Goal: Task Accomplishment & Management: Use online tool/utility

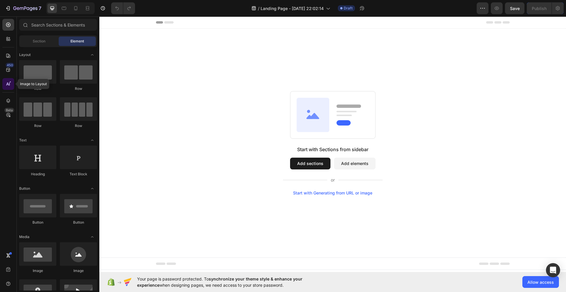
click at [11, 85] on div at bounding box center [8, 84] width 12 height 12
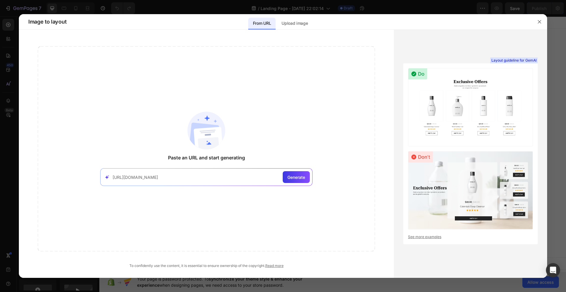
scroll to position [0, 185]
type input "[URL][DOMAIN_NAME]"
click at [303, 178] on span "Generate" at bounding box center [296, 177] width 18 height 6
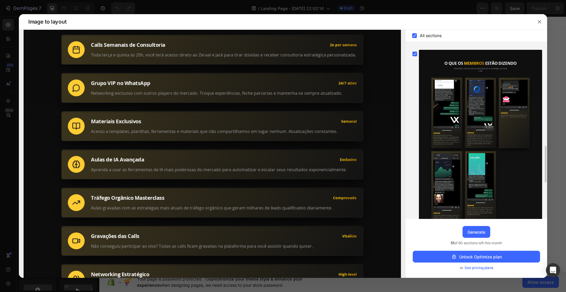
scroll to position [642, 0]
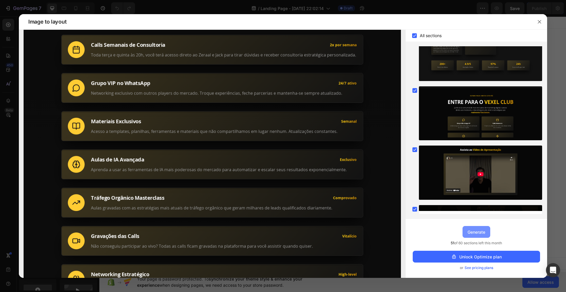
click at [469, 230] on div "Generate" at bounding box center [477, 232] width 18 height 6
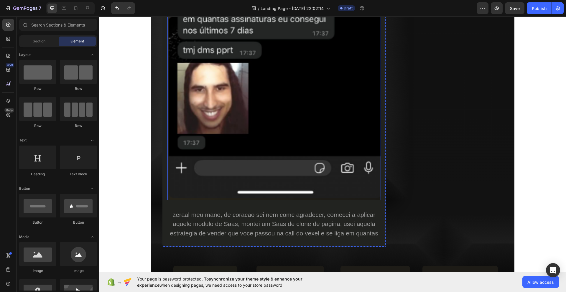
scroll to position [2072, 0]
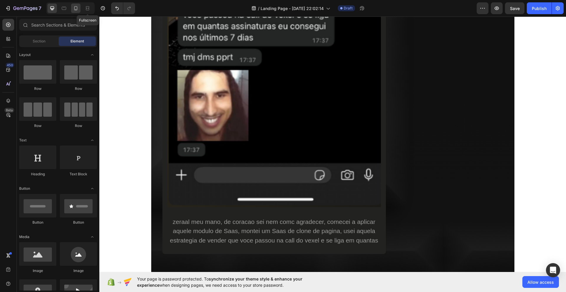
click at [75, 10] on icon at bounding box center [76, 8] width 6 height 6
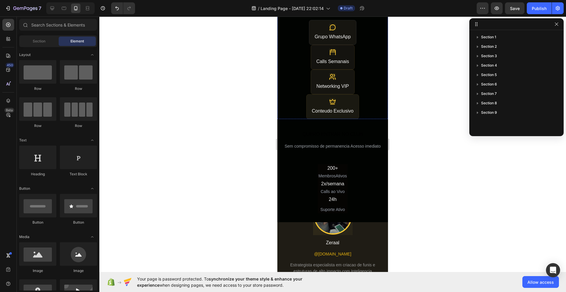
scroll to position [177, 0]
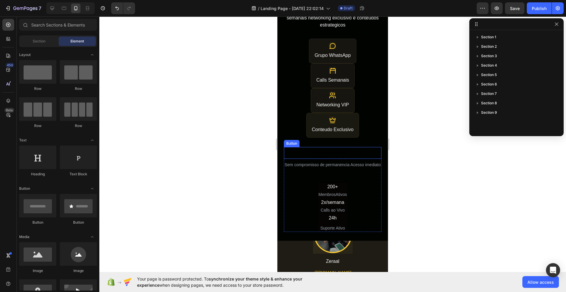
click at [361, 148] on button "QUERO ENTRAR NO CLUB" at bounding box center [333, 153] width 92 height 12
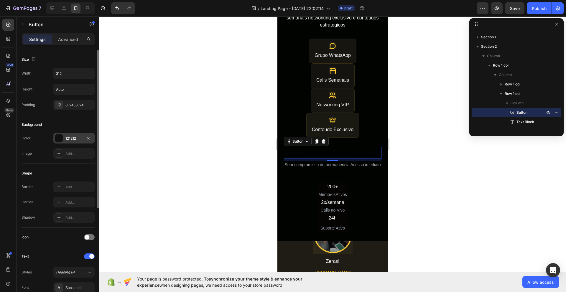
click at [61, 142] on div at bounding box center [59, 138] width 8 height 8
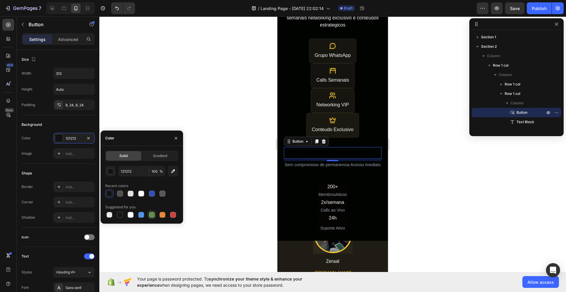
click at [153, 214] on div at bounding box center [152, 215] width 6 height 6
type input "5E8E49"
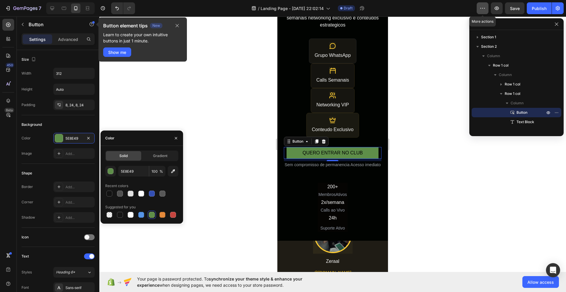
click at [485, 7] on icon "button" at bounding box center [483, 8] width 6 height 6
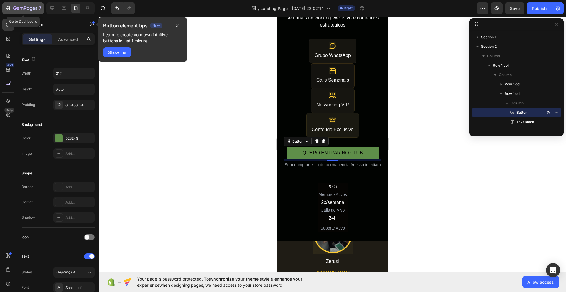
click at [9, 6] on icon "button" at bounding box center [8, 8] width 6 height 6
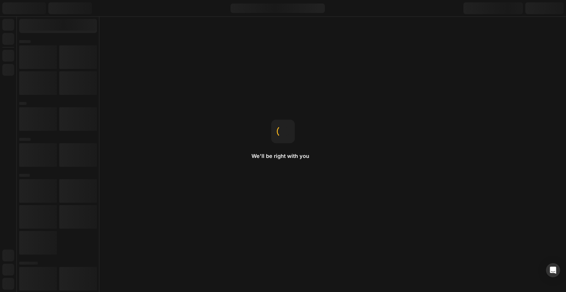
click at [155, 168] on div "We'll be right with you Image You can upload GIF, WEBP, PNG, and JPEG formats f…" at bounding box center [283, 146] width 566 height 292
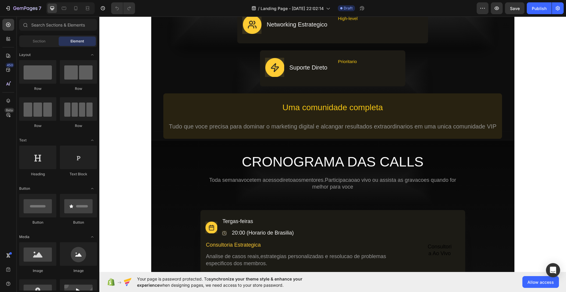
scroll to position [1002, 0]
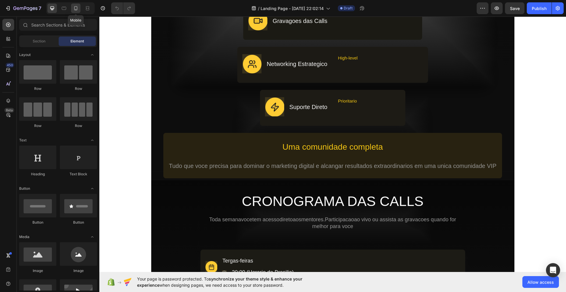
click at [77, 5] on icon at bounding box center [76, 8] width 6 height 6
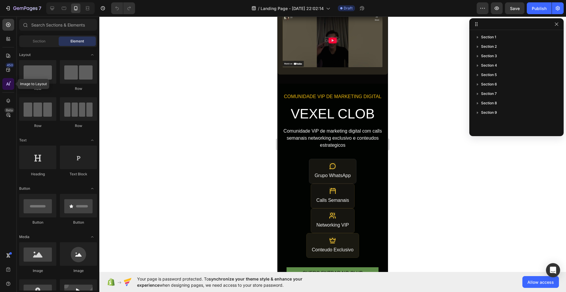
click at [8, 84] on icon at bounding box center [7, 84] width 3 height 3
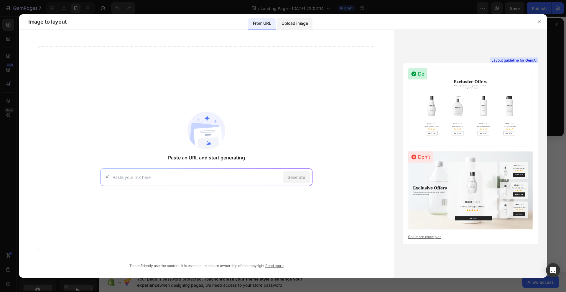
click at [294, 25] on p "Upload image" at bounding box center [295, 23] width 26 height 7
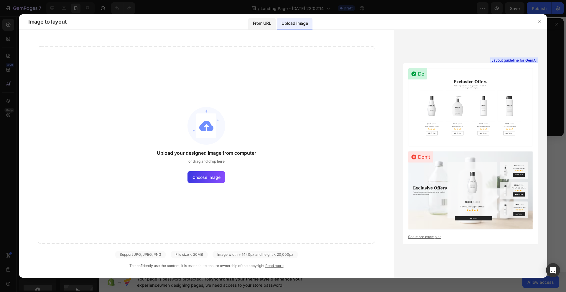
click at [259, 24] on p "From URL" at bounding box center [262, 23] width 18 height 7
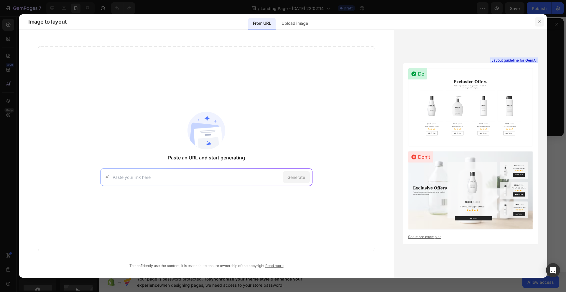
click at [540, 24] on button "button" at bounding box center [539, 21] width 9 height 9
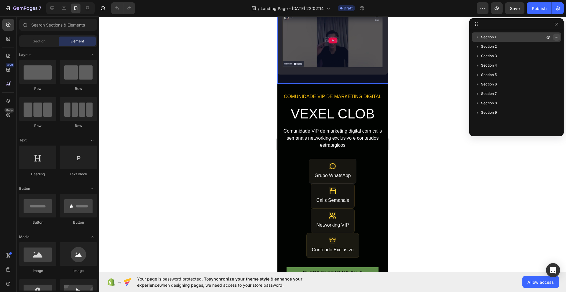
click at [556, 38] on icon "button" at bounding box center [556, 37] width 5 height 5
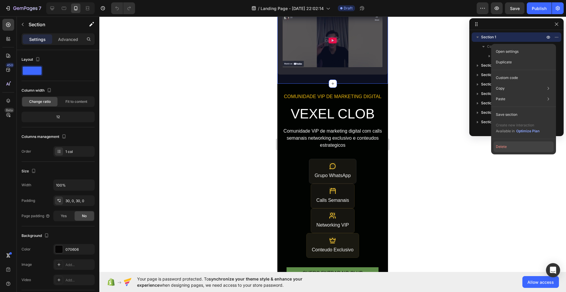
click at [506, 147] on button "Delete" at bounding box center [524, 147] width 60 height 11
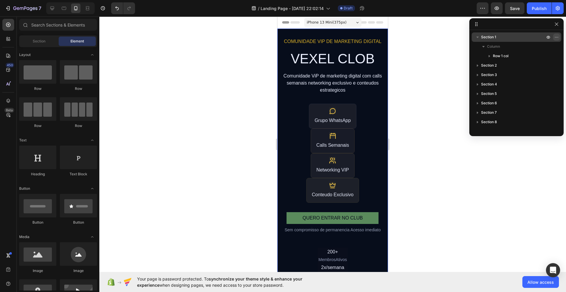
click at [553, 38] on button "button" at bounding box center [556, 37] width 7 height 7
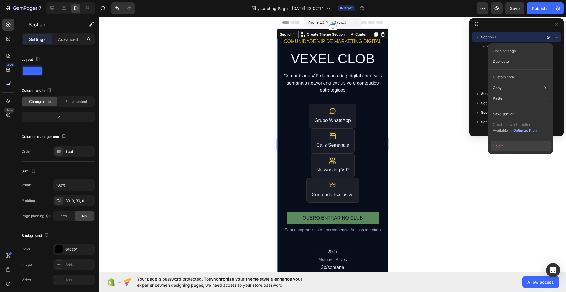
click at [504, 147] on button "Delete" at bounding box center [521, 146] width 60 height 11
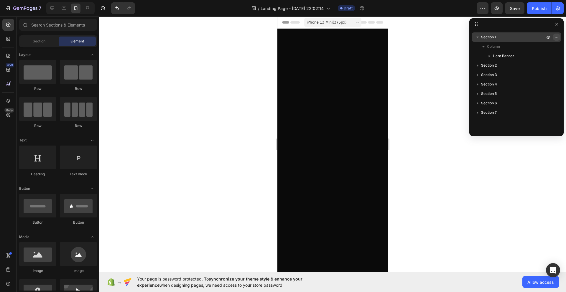
click at [556, 37] on icon "button" at bounding box center [556, 37] width 1 height 1
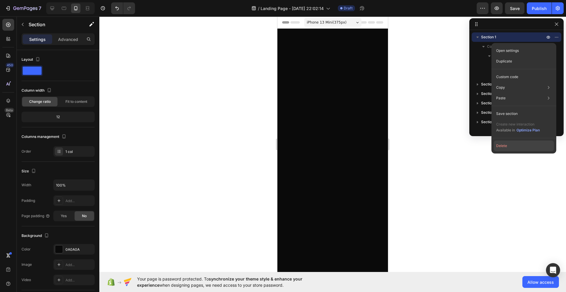
click at [506, 148] on button "Delete" at bounding box center [524, 146] width 60 height 11
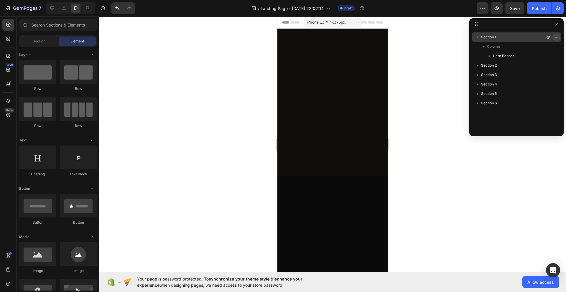
click at [556, 37] on icon "button" at bounding box center [556, 37] width 5 height 5
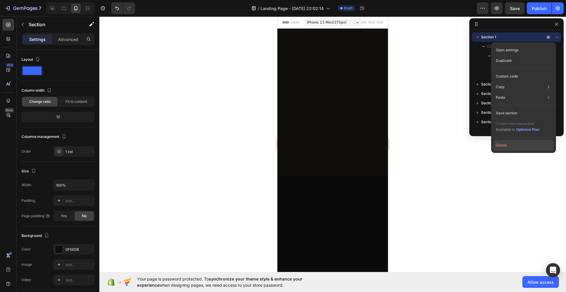
click at [517, 143] on button "Delete" at bounding box center [524, 145] width 60 height 11
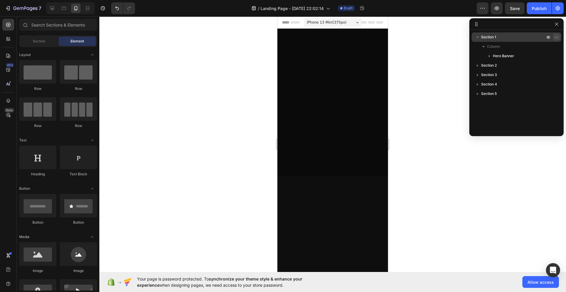
click at [558, 39] on button "button" at bounding box center [556, 37] width 7 height 7
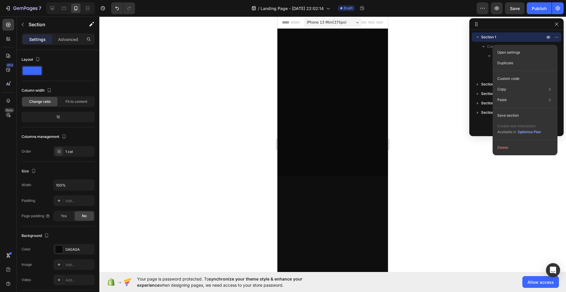
click at [501, 144] on button "Delete" at bounding box center [525, 147] width 60 height 11
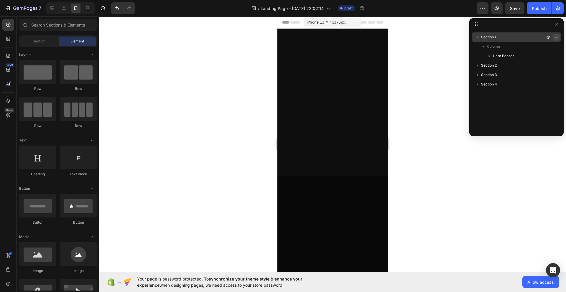
click at [557, 38] on icon "button" at bounding box center [556, 37] width 5 height 5
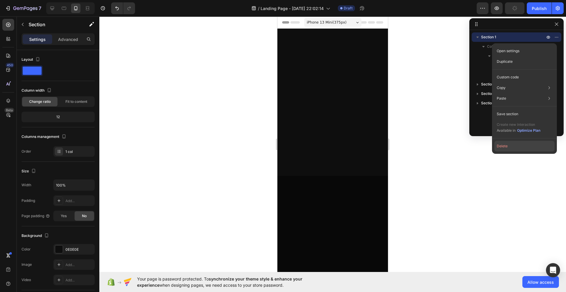
click at [500, 151] on div "Open settings Duplicate Custom code Copy Copy section Ctrl + C Copy style Copy …" at bounding box center [524, 98] width 65 height 111
click at [502, 149] on button "Delete" at bounding box center [524, 146] width 60 height 11
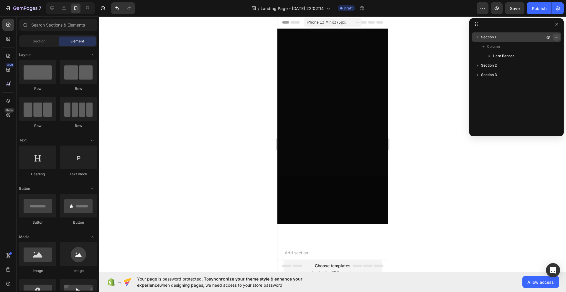
click at [555, 34] on button "button" at bounding box center [556, 37] width 7 height 7
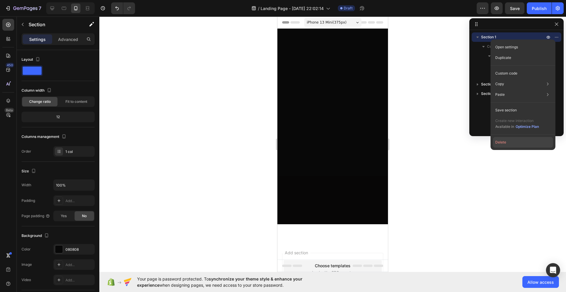
click at [509, 141] on button "Delete" at bounding box center [523, 142] width 60 height 11
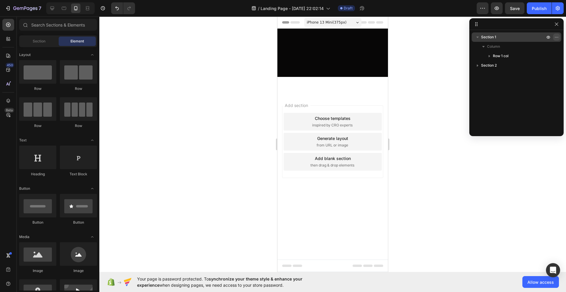
click at [556, 37] on icon "button" at bounding box center [556, 37] width 5 height 5
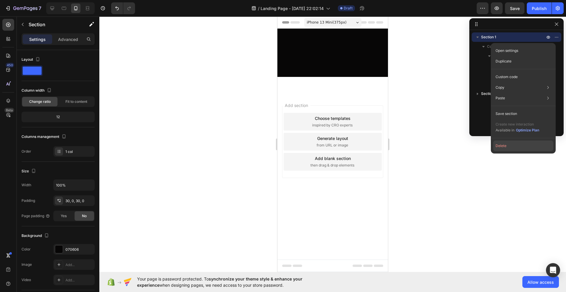
click at [506, 144] on button "Delete" at bounding box center [523, 146] width 60 height 11
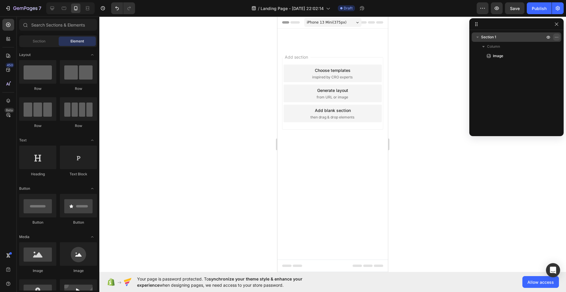
click at [556, 36] on icon "button" at bounding box center [556, 37] width 5 height 5
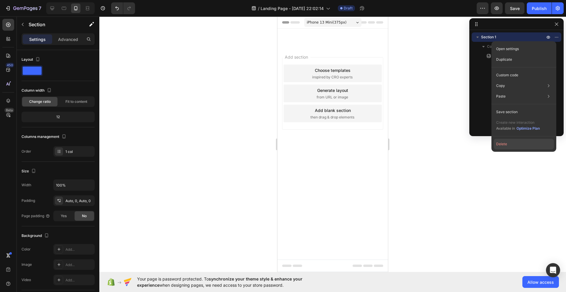
click at [506, 142] on button "Delete" at bounding box center [524, 144] width 60 height 11
